Goal: Information Seeking & Learning: Find contact information

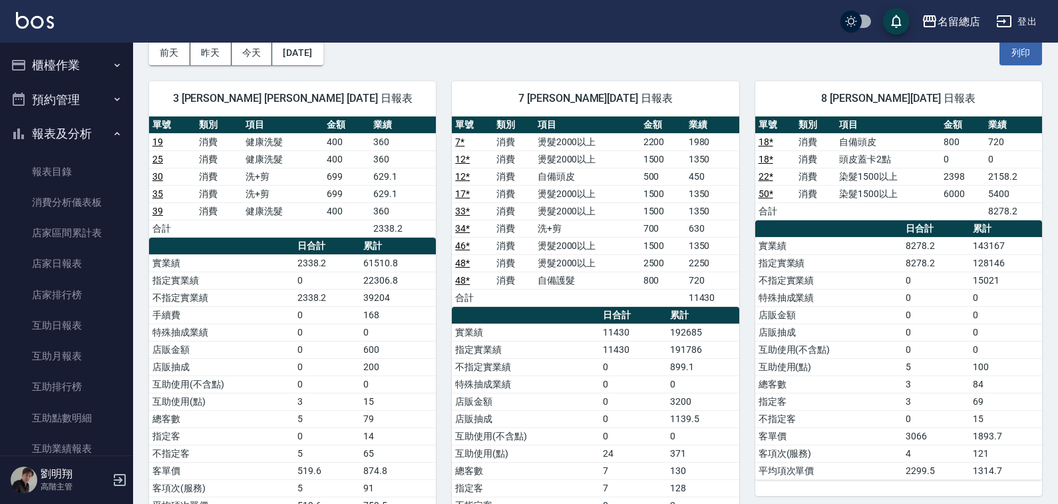
click at [88, 132] on button "報表及分析" at bounding box center [66, 133] width 122 height 35
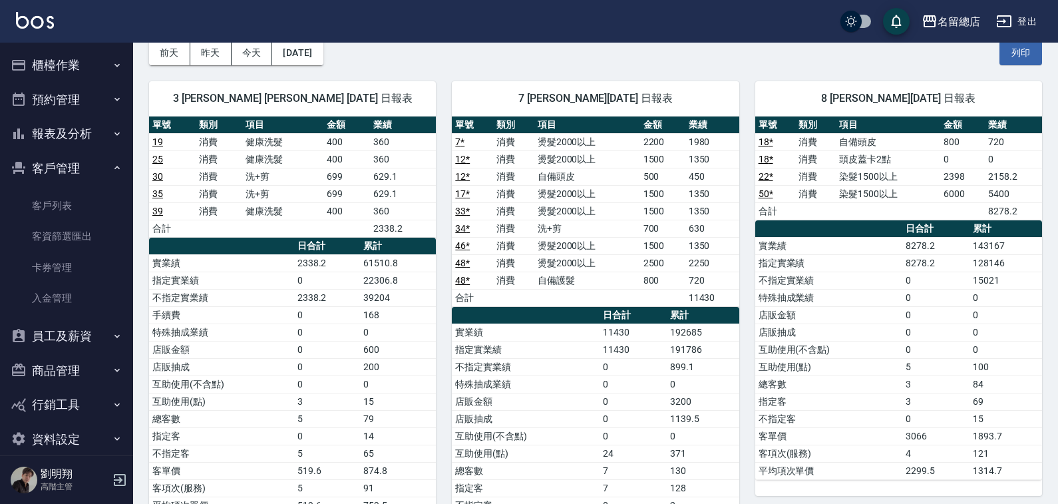
click at [64, 329] on button "員工及薪資" at bounding box center [66, 336] width 122 height 35
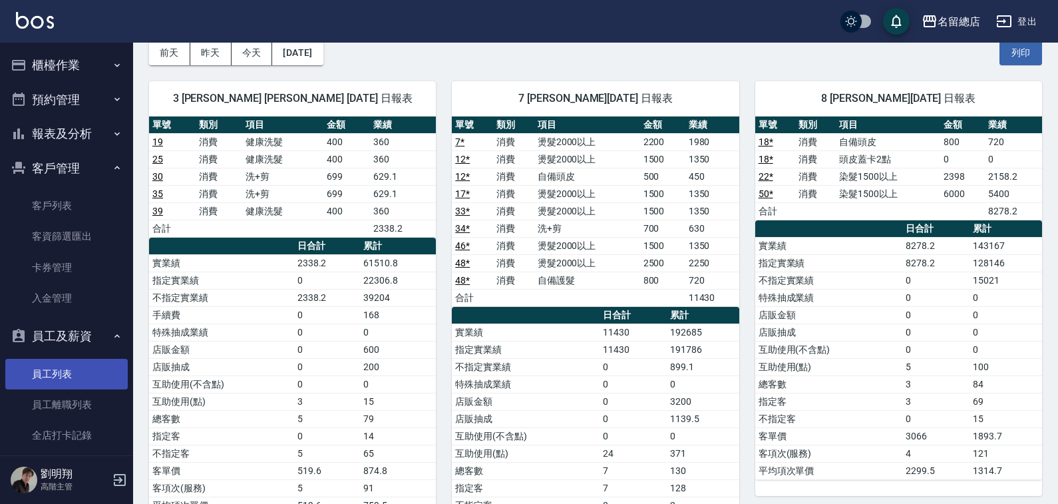
click at [63, 371] on link "員工列表" at bounding box center [66, 374] width 122 height 31
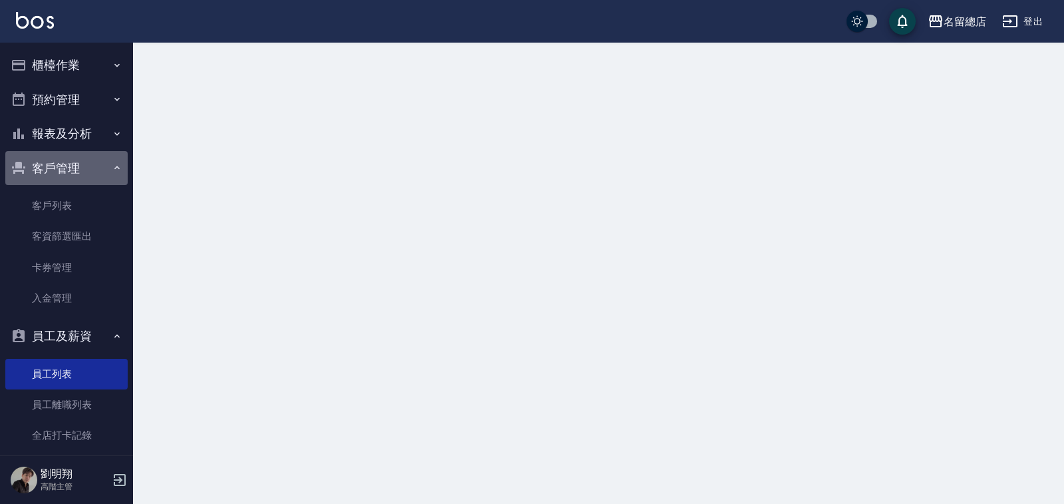
click at [85, 160] on button "客戶管理" at bounding box center [66, 168] width 122 height 35
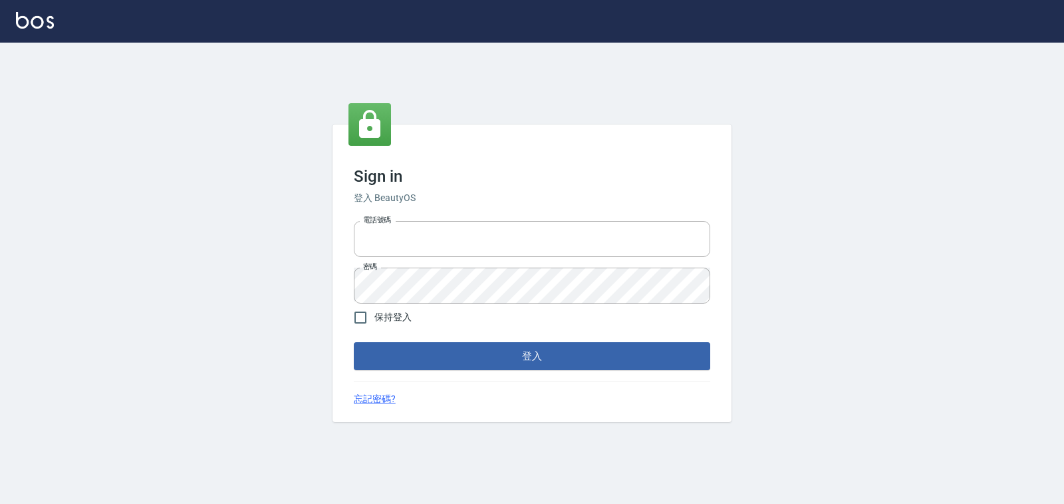
type input "0938245198"
click at [557, 371] on div "Sign in 登入 BeautyOS 電話號碼 [PHONE_NUMBER] 電話號碼 密碼 密碼 保持登入 登入 忘記密碼?" at bounding box center [532, 272] width 399 height 297
click at [557, 363] on button "登入" at bounding box center [532, 356] width 357 height 28
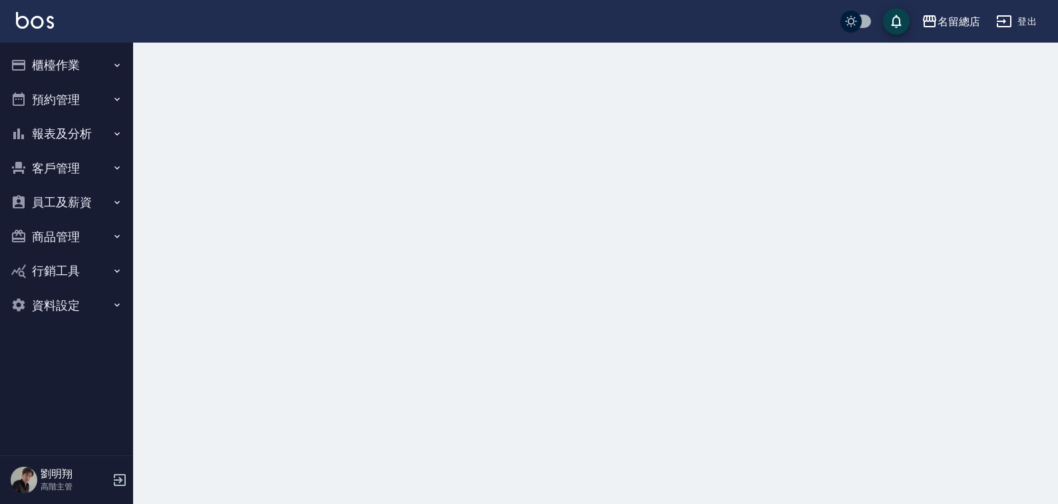
click at [42, 195] on button "員工及薪資" at bounding box center [66, 202] width 122 height 35
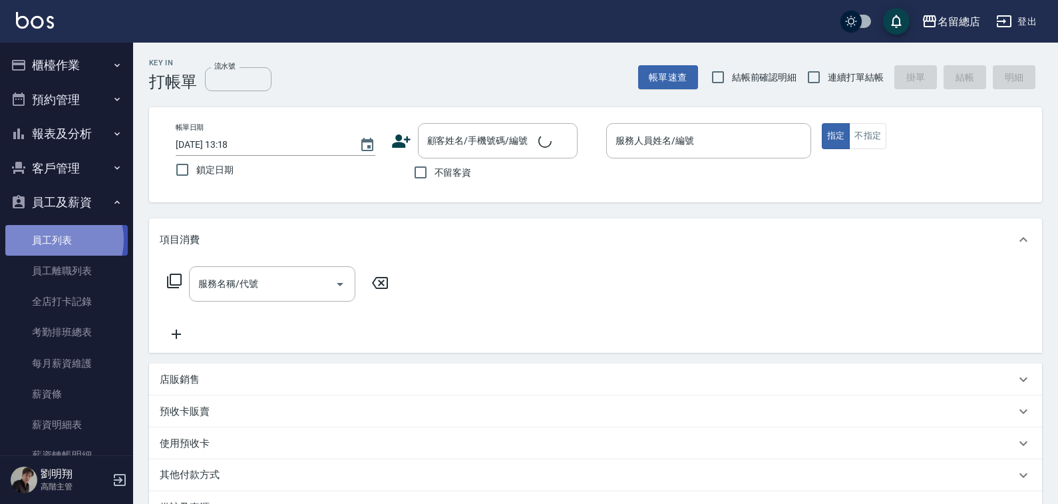
click at [57, 239] on link "員工列表" at bounding box center [66, 240] width 122 height 31
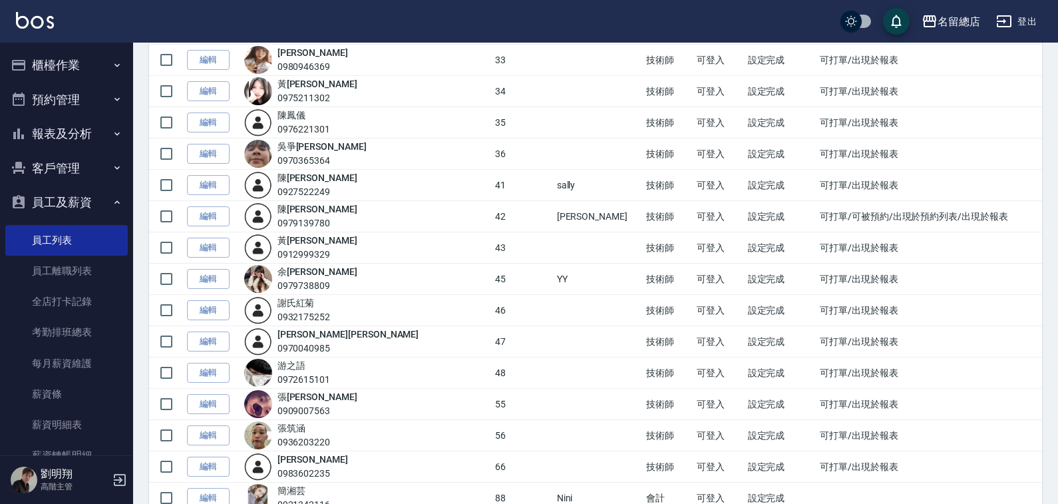
scroll to position [998, 0]
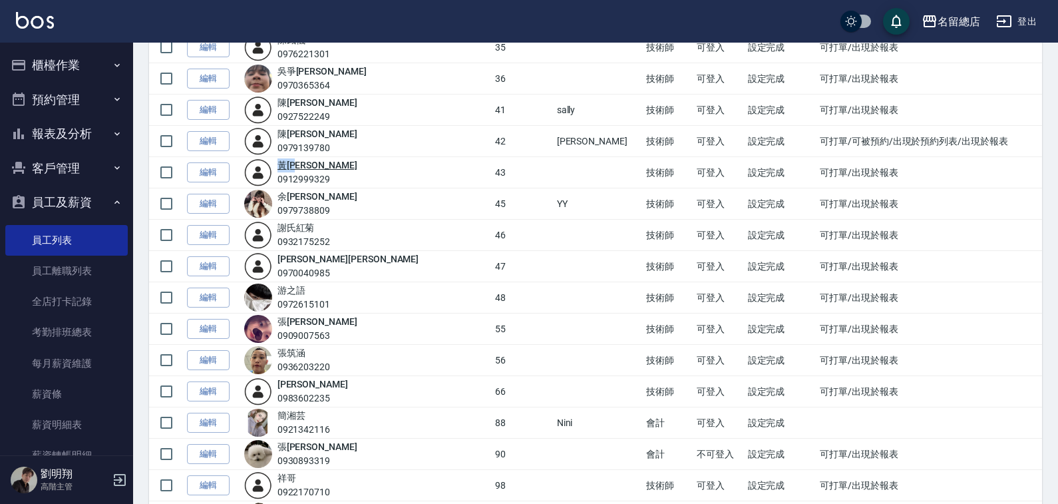
drag, startPoint x: 329, startPoint y: 163, endPoint x: 292, endPoint y: 164, distance: 37.3
click at [292, 164] on div "黃 郁涵 0912999329" at bounding box center [317, 172] width 80 height 28
drag, startPoint x: 330, startPoint y: 107, endPoint x: 285, endPoint y: 106, distance: 44.6
click at [285, 106] on div "陳 韋伶 0927522249" at bounding box center [366, 110] width 245 height 28
copy link "陳 韋伶"
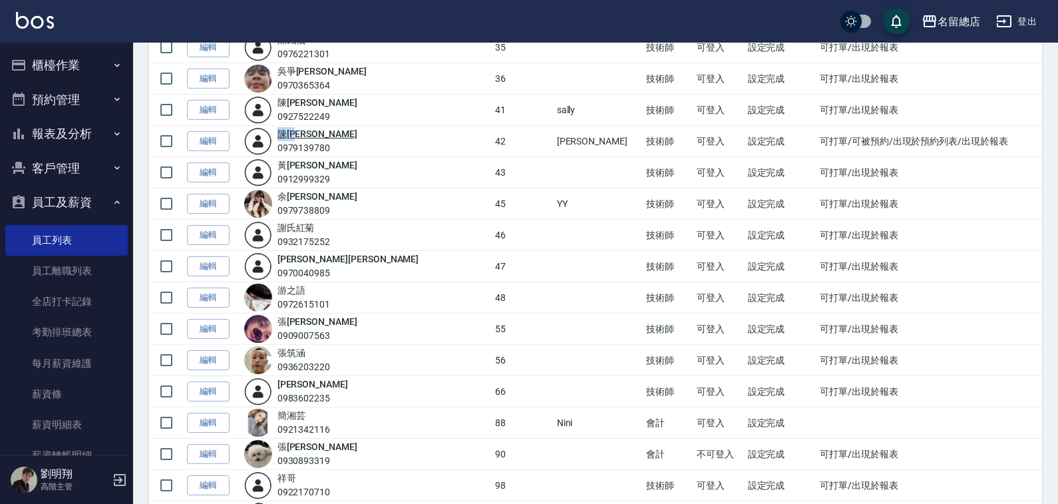
drag, startPoint x: 325, startPoint y: 128, endPoint x: 295, endPoint y: 132, distance: 29.5
click at [295, 132] on div "陳 甯瑄 0979139780" at bounding box center [317, 141] width 80 height 28
copy link "陳 甯瑄"
drag, startPoint x: 339, startPoint y: 221, endPoint x: 295, endPoint y: 222, distance: 43.3
click at [295, 222] on div "謝氏 紅菊 0932175252" at bounding box center [303, 235] width 53 height 28
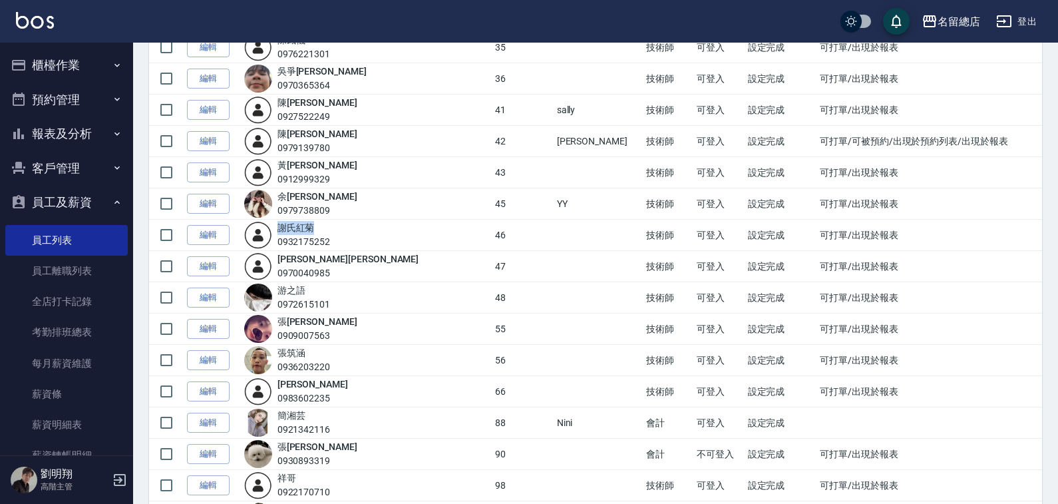
copy link "謝氏 紅菊"
drag, startPoint x: 351, startPoint y: 250, endPoint x: 293, endPoint y: 257, distance: 58.3
click at [293, 257] on td "阮氏 玄珍 0970040985" at bounding box center [366, 266] width 251 height 31
copy link "阮氏 玄珍"
click at [492, 365] on td "56" at bounding box center [522, 360] width 61 height 31
